Goal: Task Accomplishment & Management: Use online tool/utility

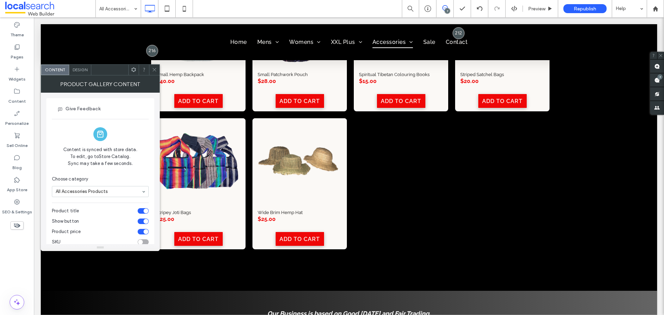
click at [153, 71] on icon at bounding box center [154, 69] width 5 height 5
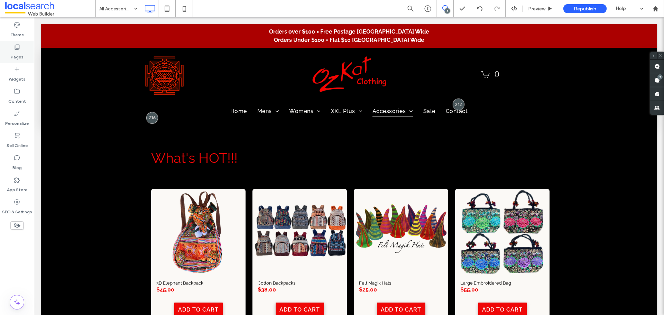
click at [17, 55] on label "Pages" at bounding box center [17, 55] width 13 height 10
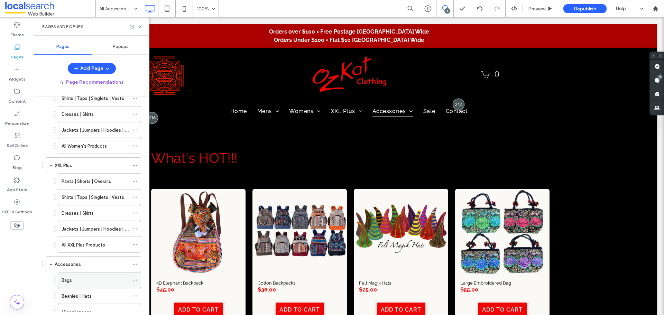
scroll to position [207, 0]
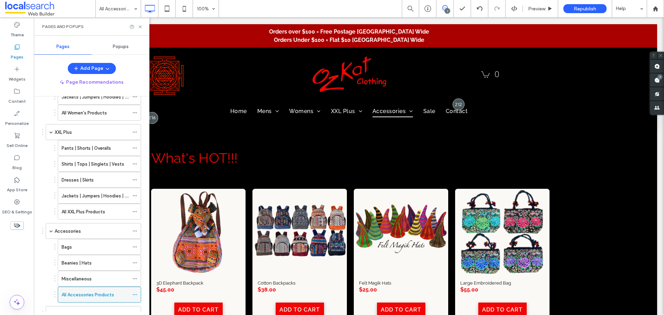
click at [133, 294] on use at bounding box center [135, 294] width 4 height 1
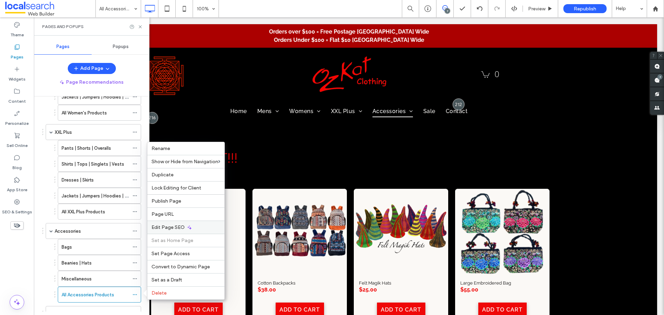
click at [177, 229] on span "Edit Page SEO" at bounding box center [167, 227] width 33 height 6
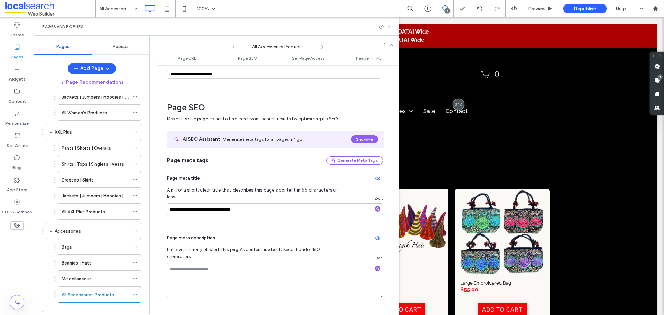
scroll to position [95, 0]
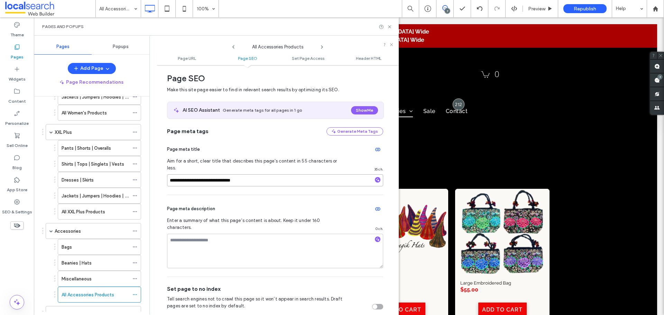
drag, startPoint x: 187, startPoint y: 173, endPoint x: 181, endPoint y: 173, distance: 5.9
click at [180, 174] on input "**********" at bounding box center [275, 180] width 216 height 12
drag, startPoint x: 187, startPoint y: 174, endPoint x: 175, endPoint y: 174, distance: 12.1
click at [175, 174] on input "**********" at bounding box center [275, 180] width 216 height 12
type input "**********"
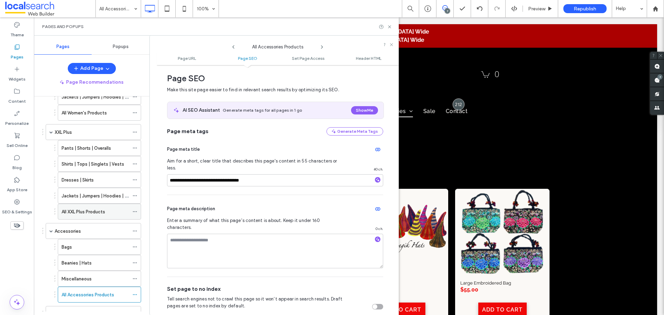
click at [112, 214] on div "All XXL Plus Products" at bounding box center [95, 211] width 67 height 7
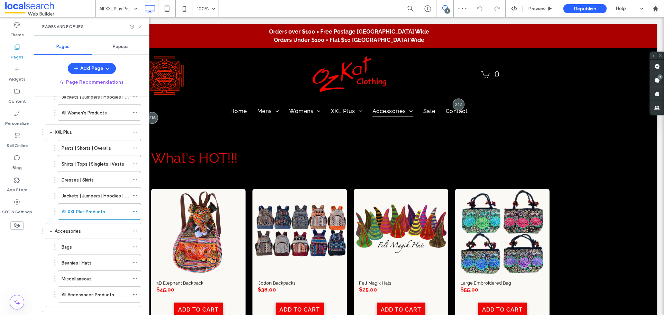
click at [141, 27] on icon at bounding box center [140, 26] width 5 height 5
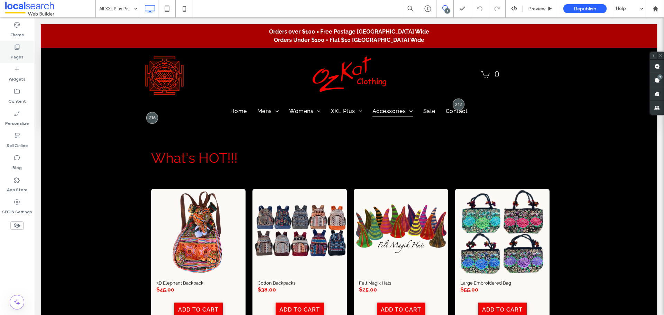
click at [19, 52] on label "Pages" at bounding box center [17, 55] width 13 height 10
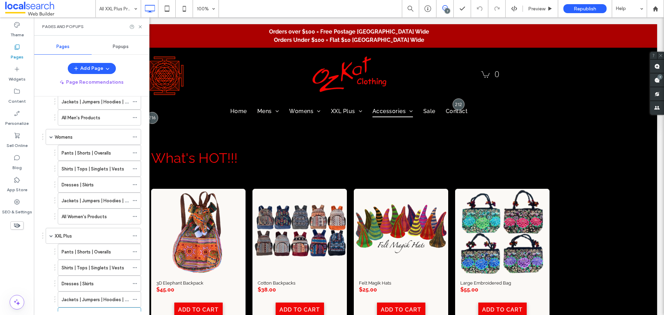
scroll to position [173, 0]
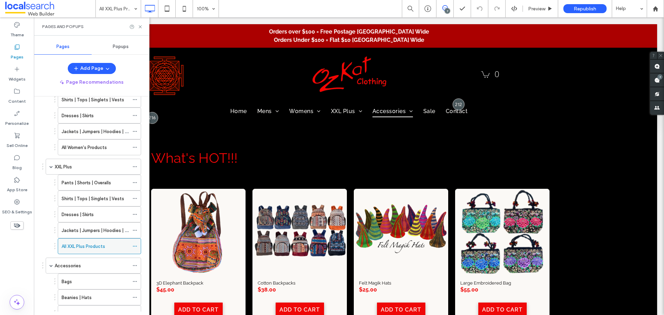
click at [134, 244] on icon at bounding box center [134, 246] width 5 height 5
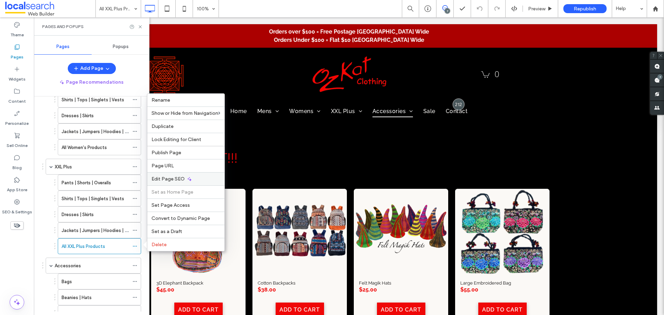
click at [184, 177] on div "Edit Page SEO" at bounding box center [185, 178] width 77 height 13
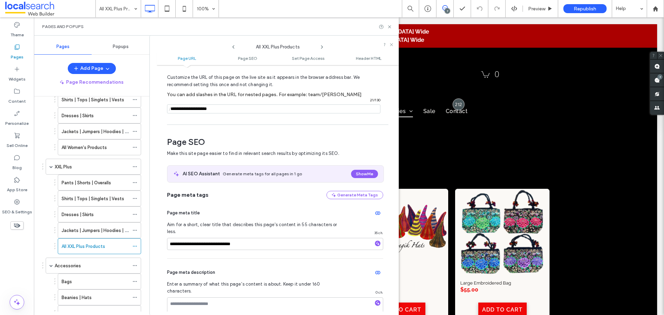
scroll to position [95, 0]
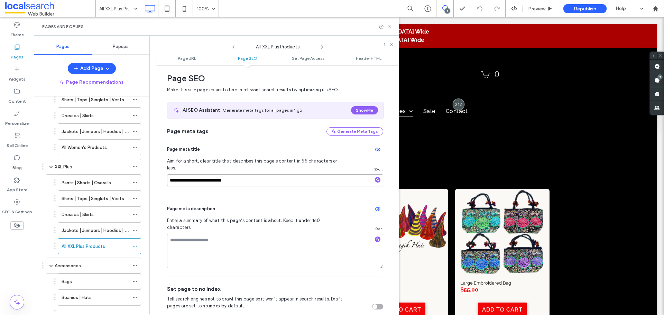
drag, startPoint x: 175, startPoint y: 172, endPoint x: 188, endPoint y: 174, distance: 13.0
click at [188, 174] on input "**********" at bounding box center [275, 180] width 216 height 12
click at [178, 174] on input "**********" at bounding box center [275, 180] width 216 height 12
type input "**********"
click at [391, 27] on icon at bounding box center [389, 26] width 5 height 5
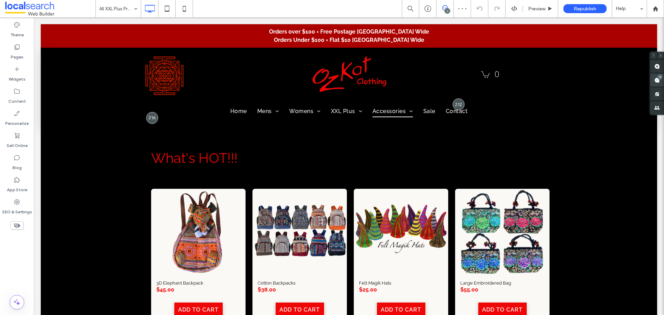
click at [662, 75] on div "7" at bounding box center [659, 76] width 5 height 5
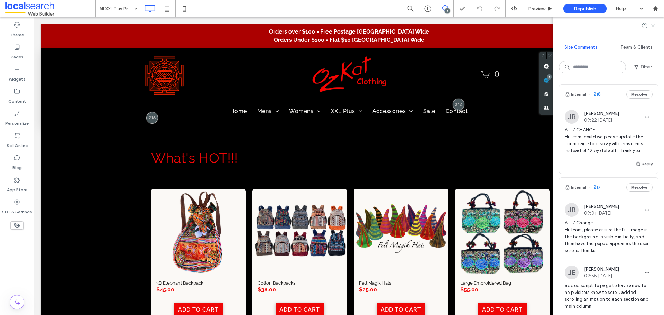
click at [614, 139] on span "ALL / CHANGE Hi team, could we please update the Ecom page to display all items…" at bounding box center [609, 141] width 88 height 28
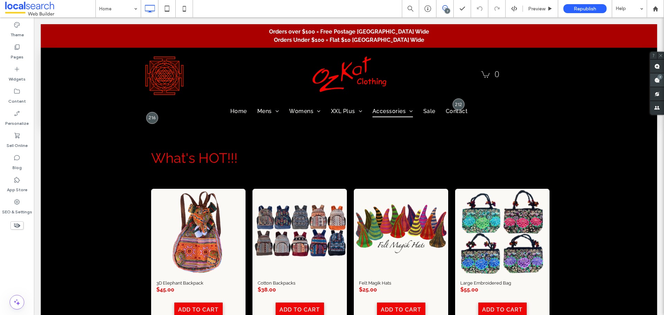
click at [657, 79] on use at bounding box center [657, 80] width 6 height 6
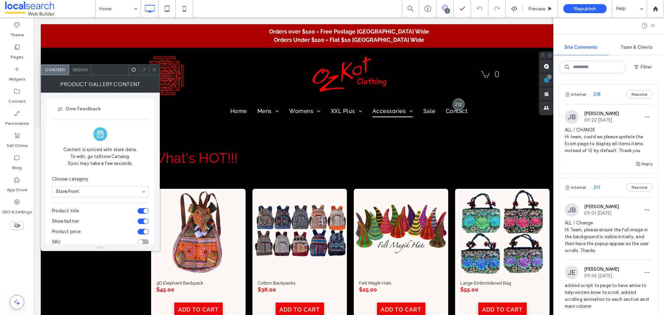
click at [78, 68] on span "Design" at bounding box center [80, 69] width 15 height 5
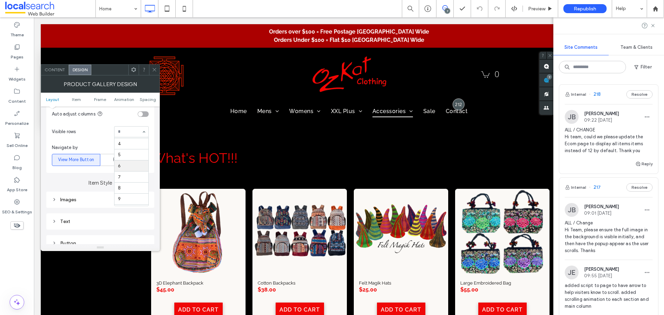
scroll to position [53, 0]
click at [155, 69] on icon at bounding box center [154, 69] width 5 height 5
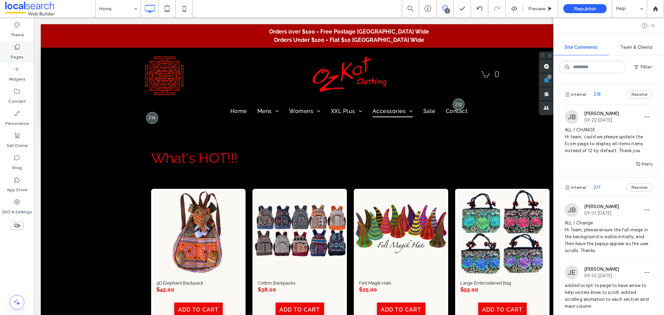
click at [26, 50] on div "Pages" at bounding box center [17, 52] width 34 height 22
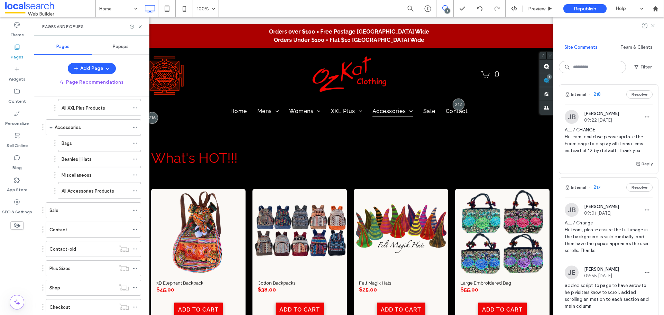
scroll to position [332, 0]
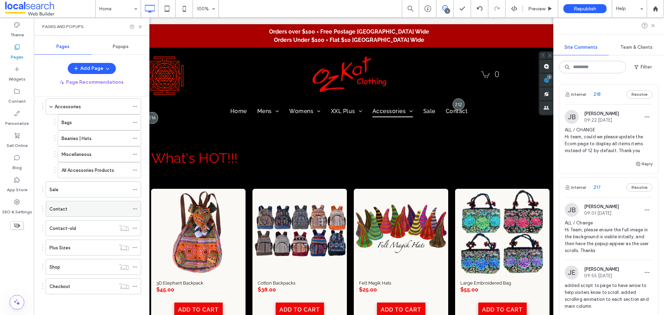
click at [97, 203] on div "Contact" at bounding box center [89, 208] width 80 height 15
click at [646, 164] on button "Reply" at bounding box center [643, 164] width 17 height 8
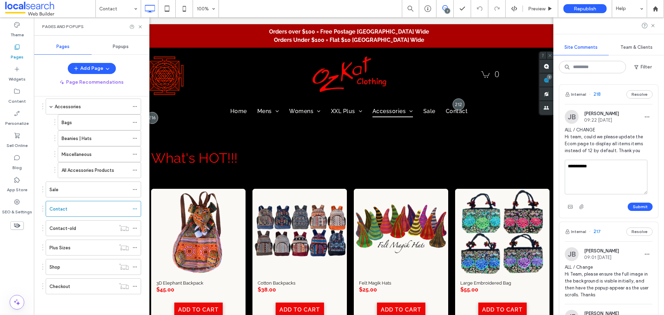
click at [589, 167] on textarea "**********" at bounding box center [606, 177] width 83 height 35
type textarea "**********"
click at [627, 203] on button "Submit" at bounding box center [639, 207] width 25 height 8
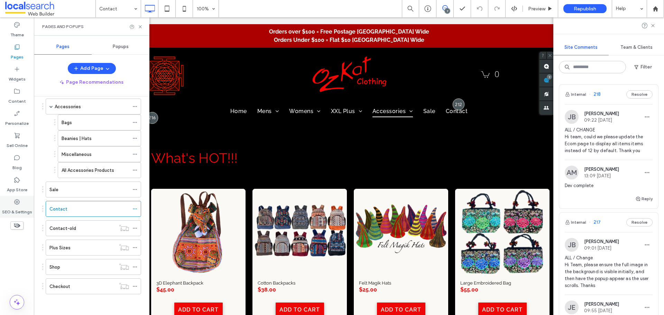
click at [24, 208] on label "SEO & Settings" at bounding box center [17, 210] width 30 height 10
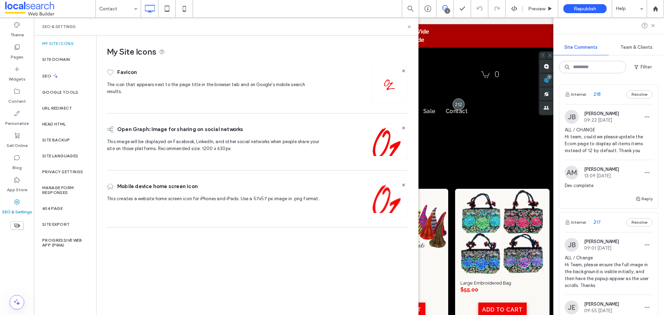
click at [67, 142] on label "Site Backup" at bounding box center [56, 140] width 28 height 5
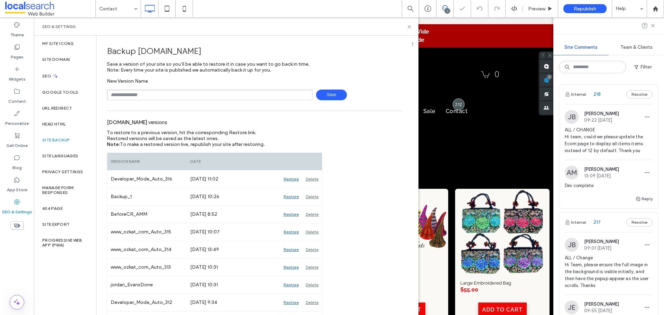
click at [193, 96] on input "text" at bounding box center [210, 95] width 206 height 11
type input "**********"
click at [333, 96] on span "Save" at bounding box center [331, 95] width 31 height 11
click at [410, 27] on use at bounding box center [409, 26] width 3 height 3
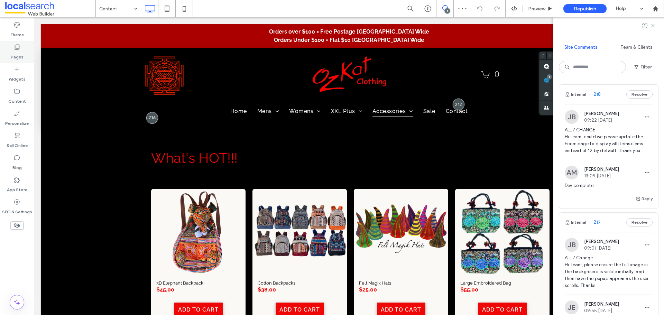
click at [18, 52] on label "Pages" at bounding box center [17, 55] width 13 height 10
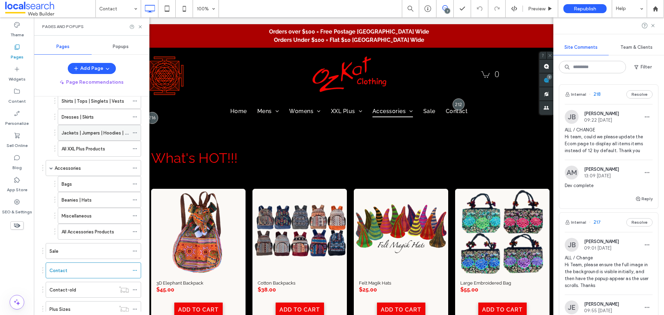
scroll to position [332, 0]
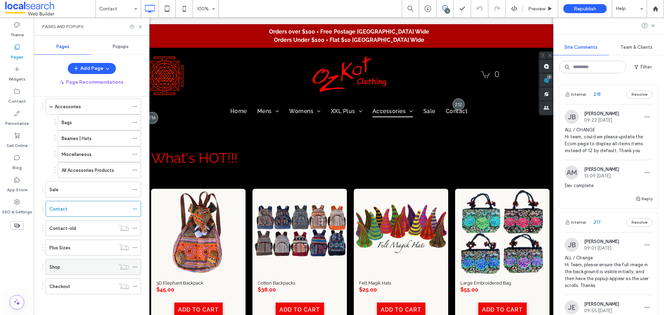
click at [84, 265] on div "Shop" at bounding box center [82, 266] width 66 height 7
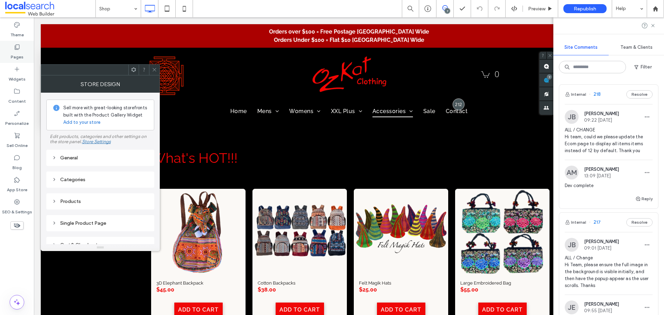
click at [14, 56] on label "Pages" at bounding box center [17, 55] width 13 height 10
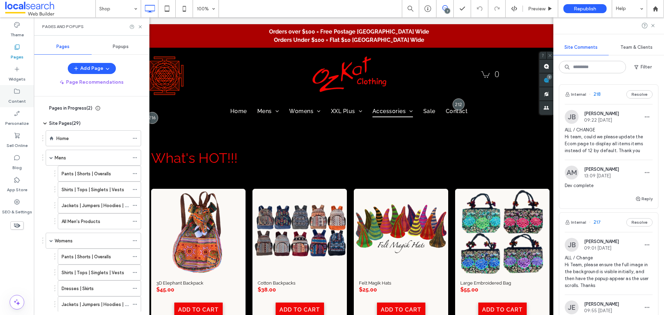
click at [13, 91] on icon at bounding box center [16, 91] width 7 height 7
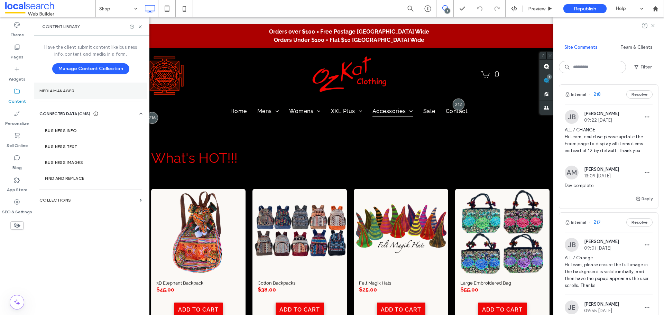
click at [82, 97] on section "Media Manager" at bounding box center [90, 91] width 113 height 16
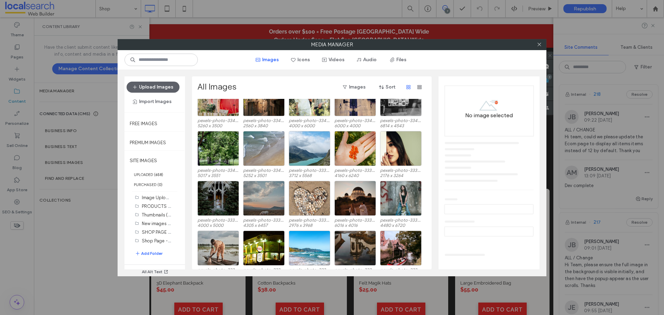
scroll to position [2257, 0]
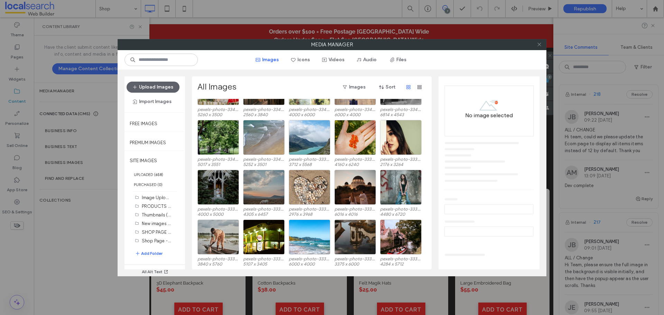
click at [541, 47] on span at bounding box center [539, 44] width 5 height 10
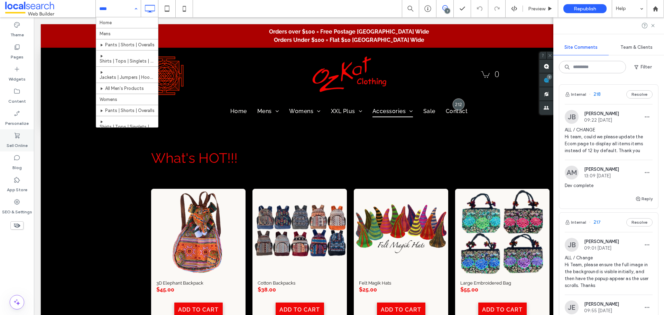
click at [20, 143] on label "Sell Online" at bounding box center [17, 144] width 21 height 10
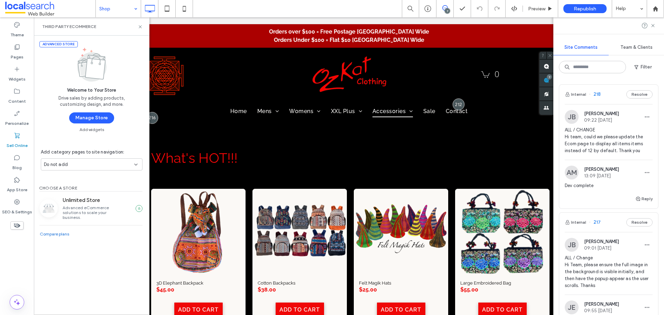
click at [92, 162] on div "Do not add" at bounding box center [89, 164] width 90 height 7
click at [87, 199] on div "As subpages" at bounding box center [91, 201] width 101 height 12
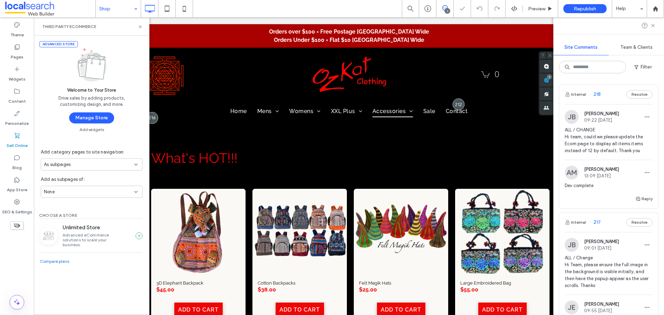
click at [85, 194] on div "None" at bounding box center [89, 191] width 90 height 7
click at [86, 219] on div "Home" at bounding box center [91, 216] width 101 height 12
click at [534, 9] on span "Preview" at bounding box center [536, 9] width 17 height 6
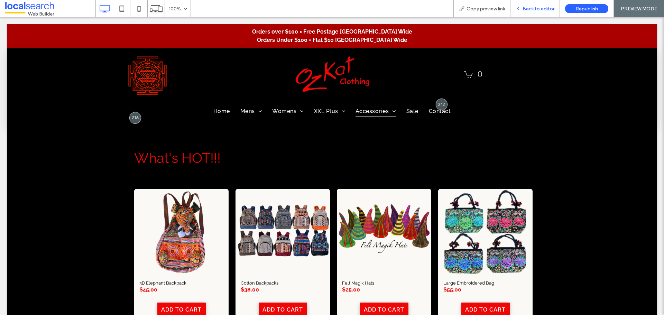
click at [535, 8] on span "Back to editor" at bounding box center [538, 9] width 32 height 6
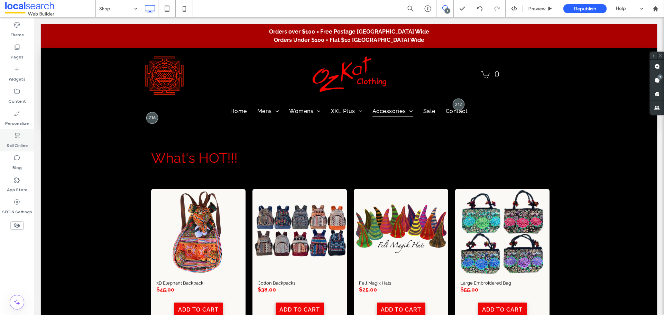
click at [20, 138] on icon at bounding box center [16, 135] width 7 height 7
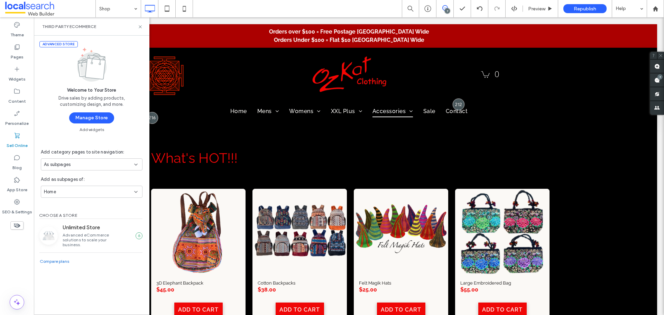
click at [71, 160] on div "As subpages" at bounding box center [92, 164] width 102 height 12
click at [72, 175] on div "Do not add" at bounding box center [91, 176] width 101 height 12
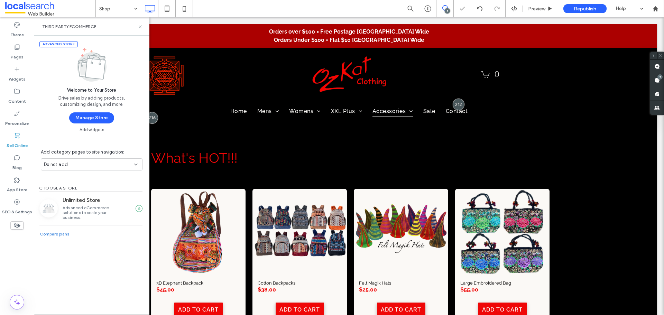
click at [138, 28] on icon at bounding box center [140, 26] width 5 height 5
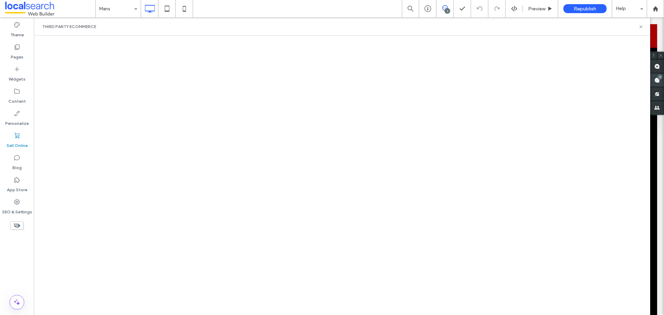
click at [660, 80] on span at bounding box center [657, 79] width 14 height 13
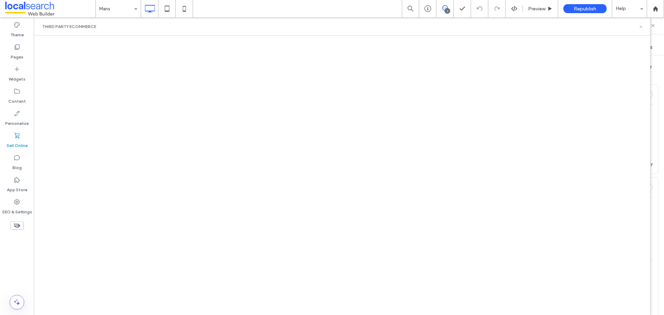
click at [641, 26] on use at bounding box center [640, 26] width 3 height 3
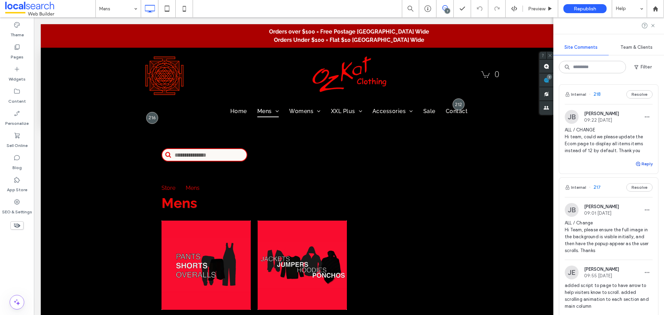
click at [641, 165] on button "Reply" at bounding box center [643, 164] width 17 height 8
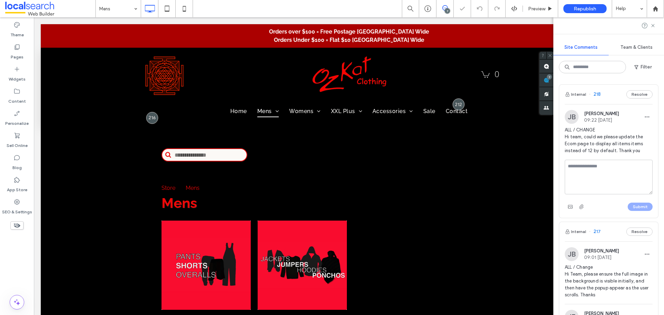
click at [613, 171] on textarea at bounding box center [609, 177] width 88 height 35
